Goal: Information Seeking & Learning: Learn about a topic

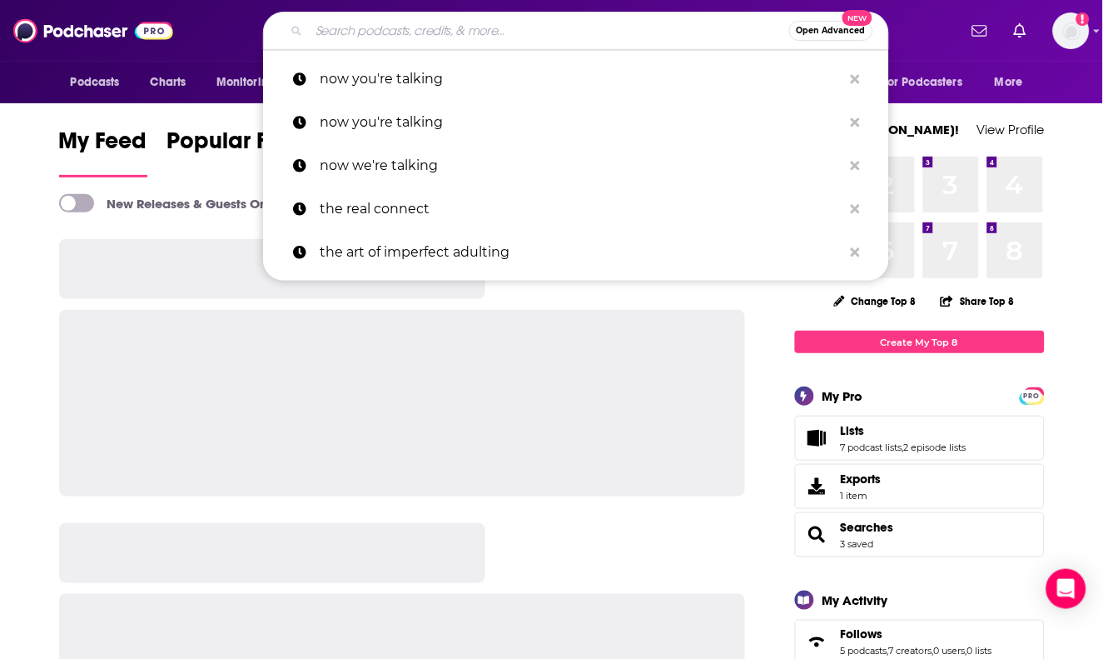
click at [562, 29] on input "Search podcasts, credits, & more..." at bounding box center [549, 30] width 480 height 27
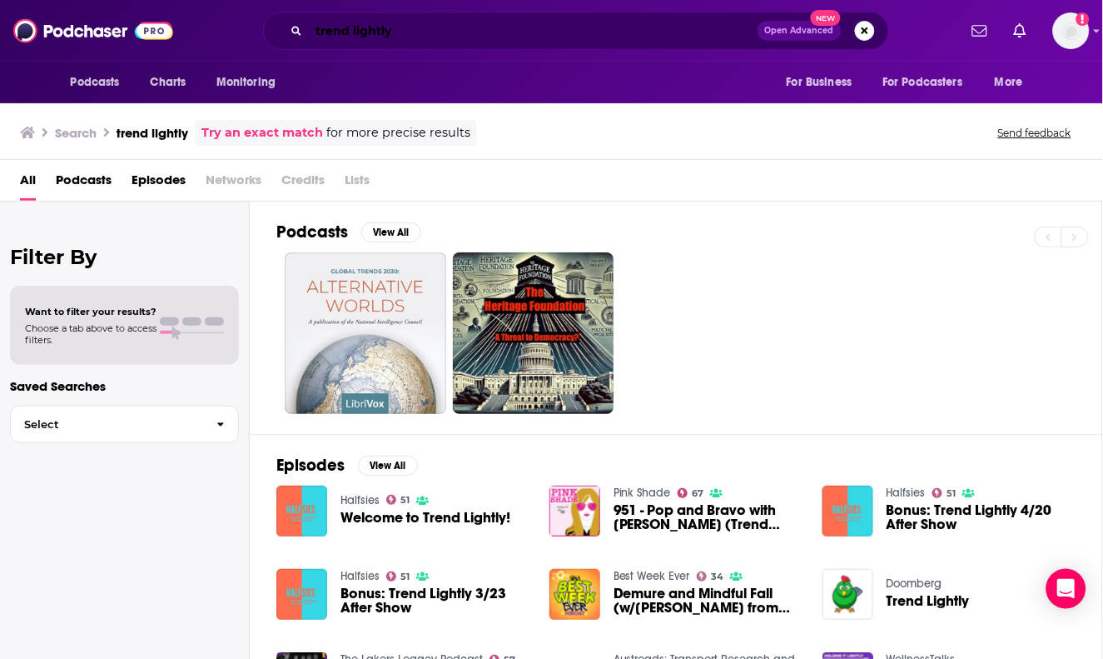
click at [459, 25] on input "trend lightly" at bounding box center [533, 30] width 449 height 27
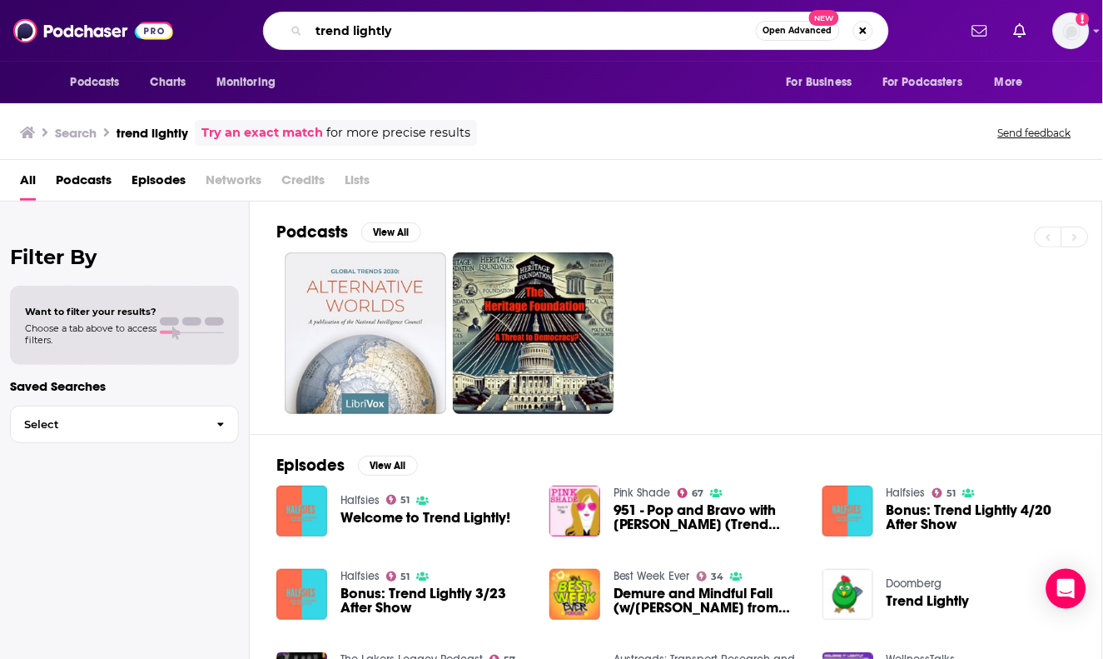
type input "trend lightly"
click at [316, 517] on img "Welcome to Trend Lightly!" at bounding box center [301, 510] width 51 height 51
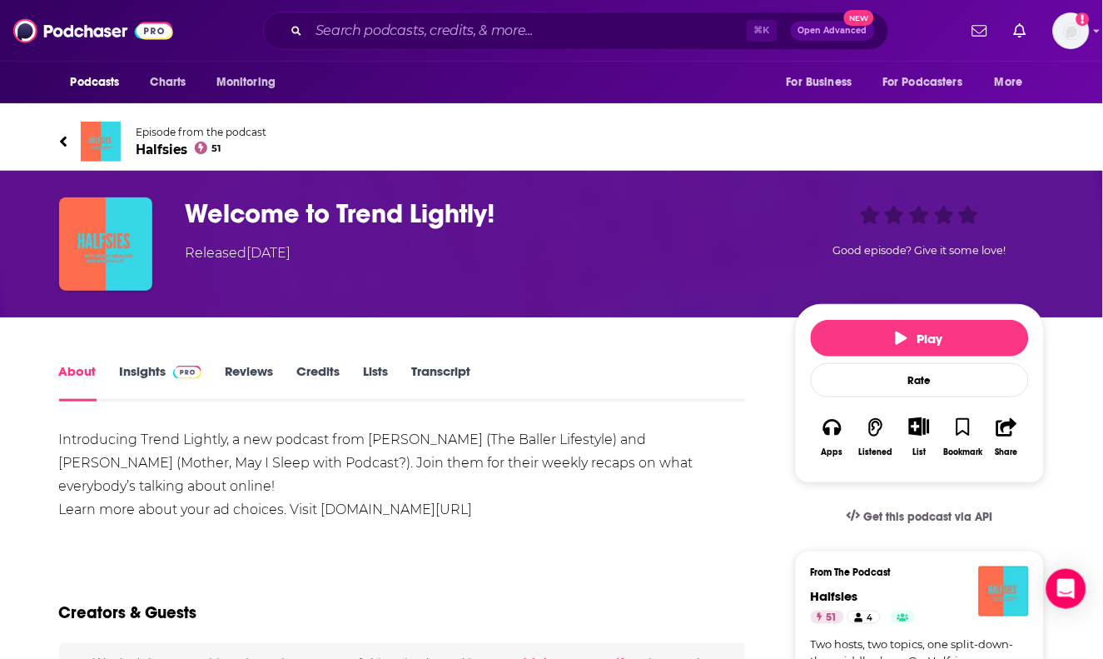
click at [160, 141] on span "Episode from the podcast Halfsies 51" at bounding box center [202, 142] width 131 height 32
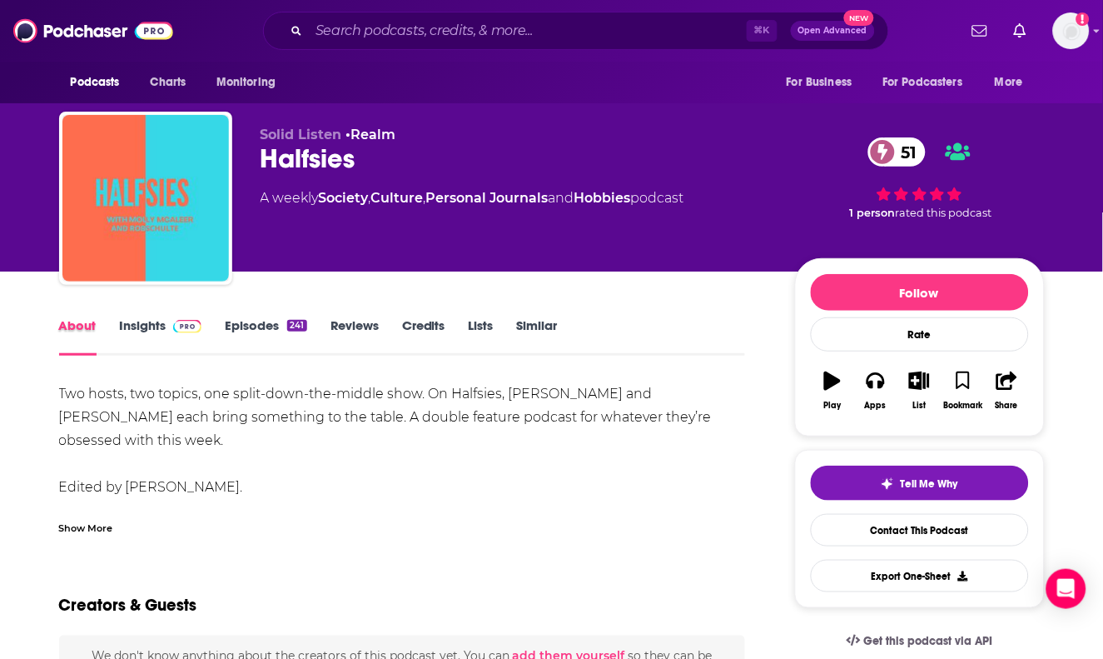
click at [107, 336] on div "About" at bounding box center [89, 336] width 61 height 38
click at [128, 325] on link "Insights" at bounding box center [161, 336] width 82 height 38
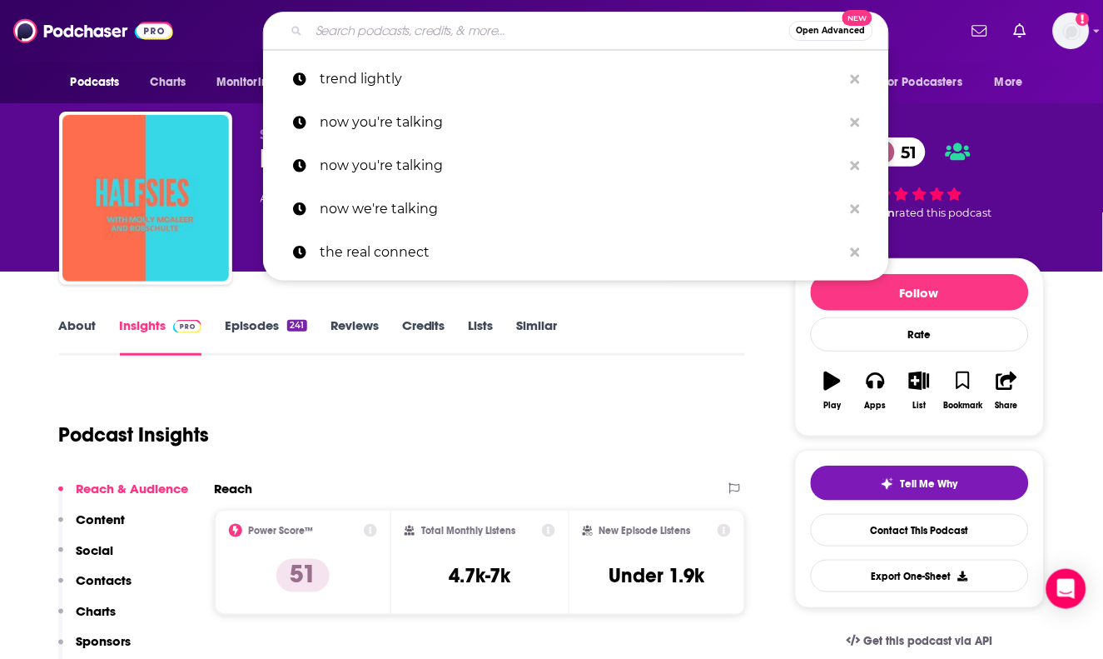
click at [399, 41] on input "Search podcasts, credits, & more..." at bounding box center [549, 30] width 480 height 27
click at [278, 440] on div "Podcast Insights" at bounding box center [396, 424] width 674 height 85
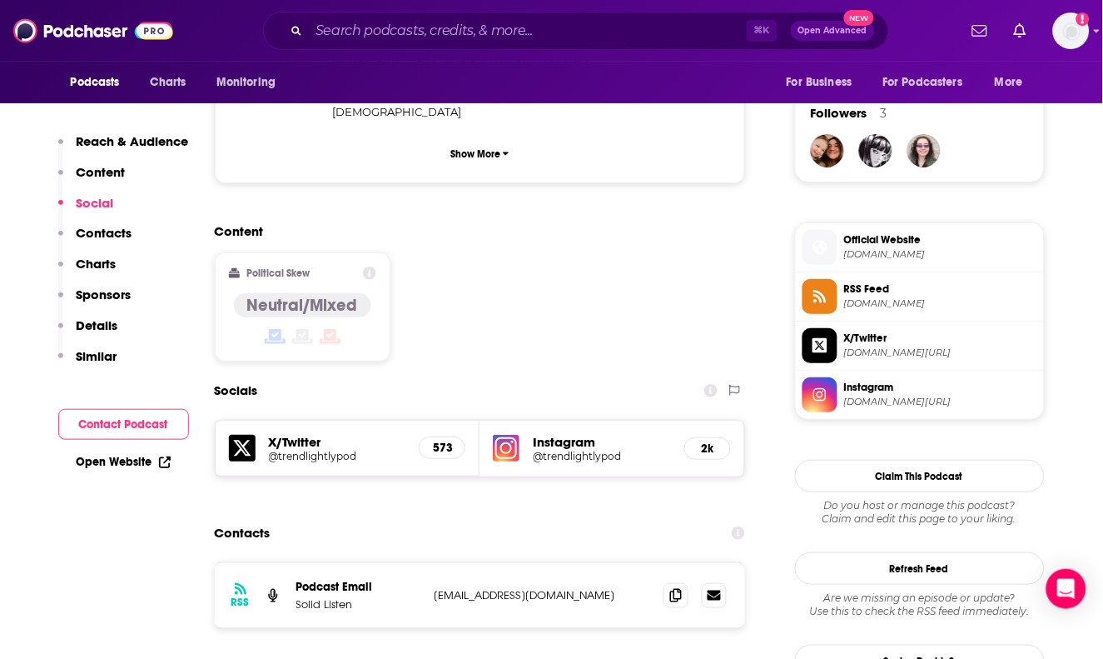
scroll to position [1195, 0]
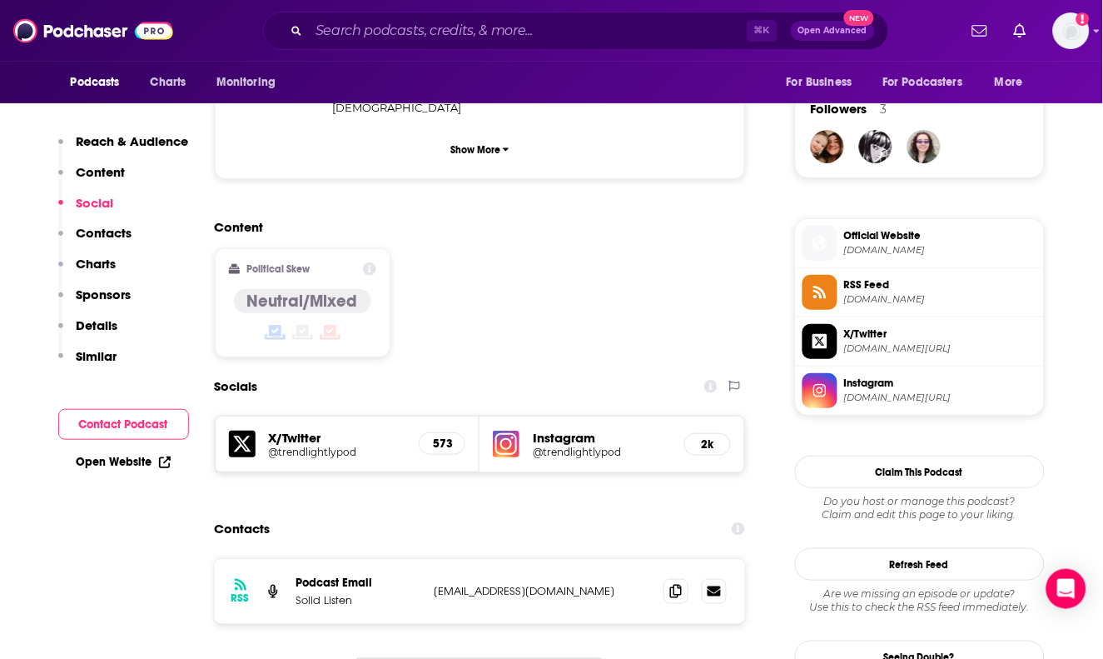
click at [531, 416] on div "Instagram @trendlightlypod 2k" at bounding box center [612, 444] width 265 height 56
click at [509, 430] on img at bounding box center [506, 443] width 27 height 27
